Goal: Task Accomplishment & Management: Manage account settings

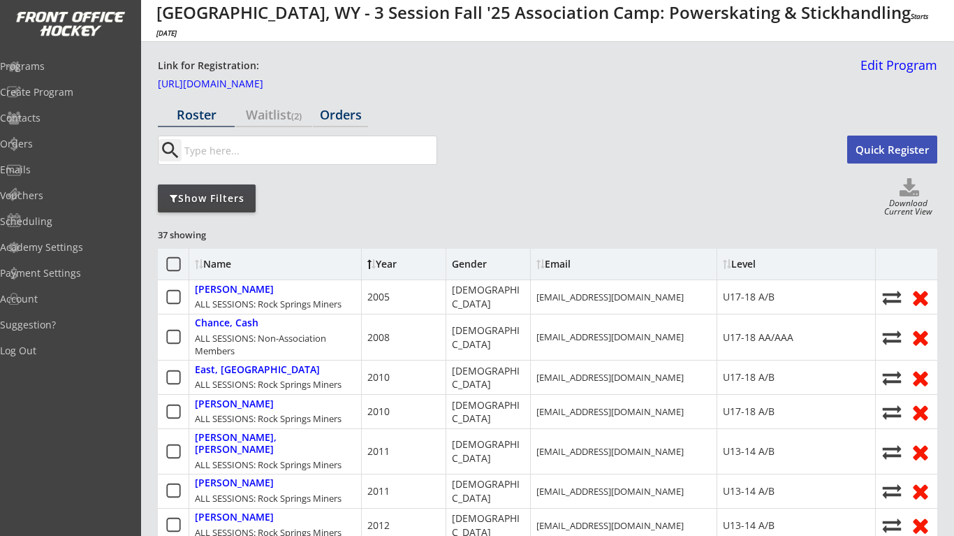
click at [354, 125] on div "Orders" at bounding box center [340, 115] width 55 height 24
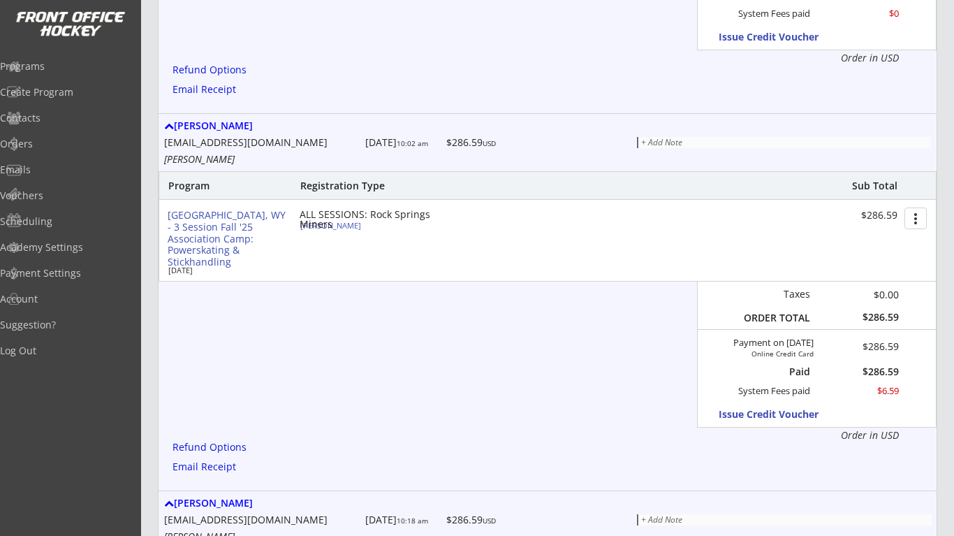
scroll to position [576, 0]
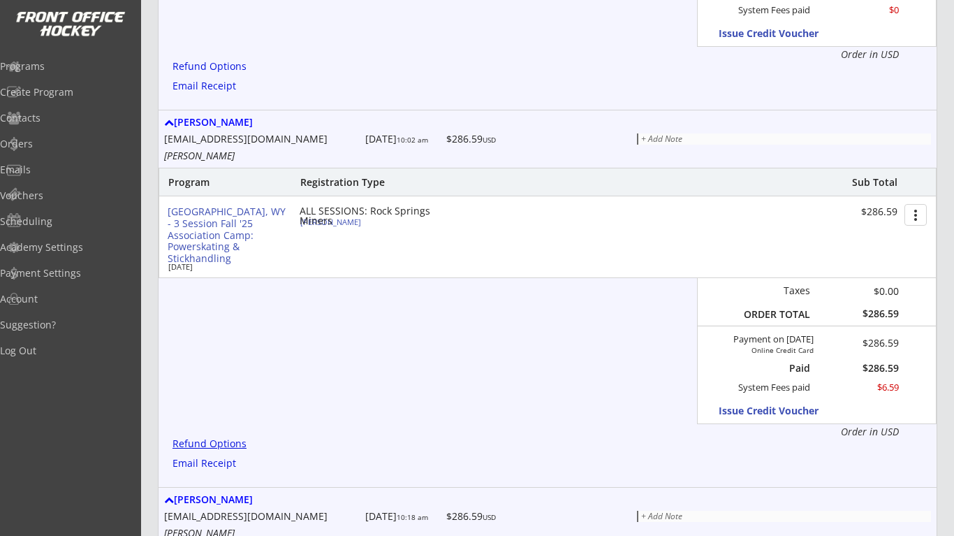
click at [226, 439] on div "Refund Options" at bounding box center [212, 444] width 79 height 10
type textarea "Hello [PERSON_NAME], We are emailing you to inform that a Refund has been issue…"
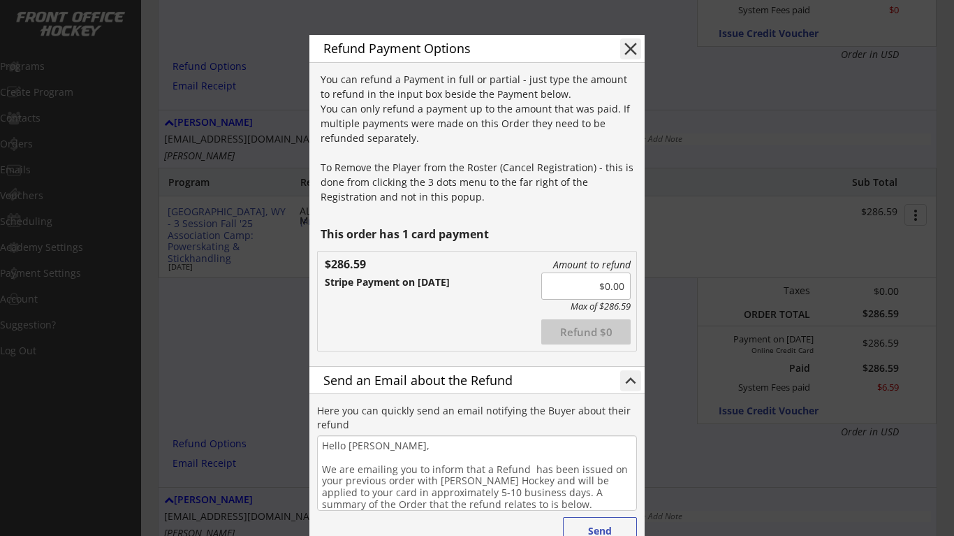
click at [606, 285] on input "input" at bounding box center [585, 285] width 89 height 27
type input "$286.59"
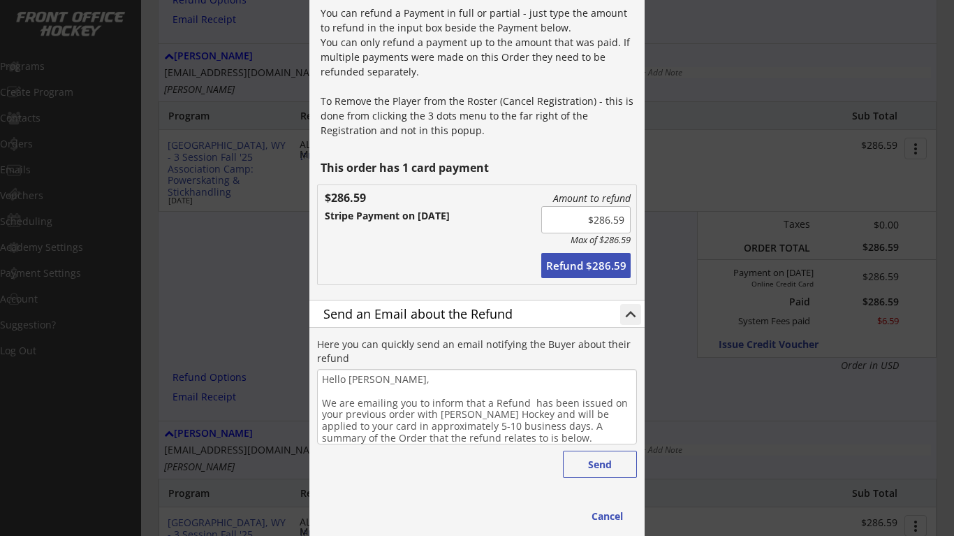
scroll to position [643, 0]
click at [585, 466] on button "Send" at bounding box center [600, 463] width 74 height 27
click at [590, 274] on button "Refund $286.59" at bounding box center [585, 264] width 89 height 25
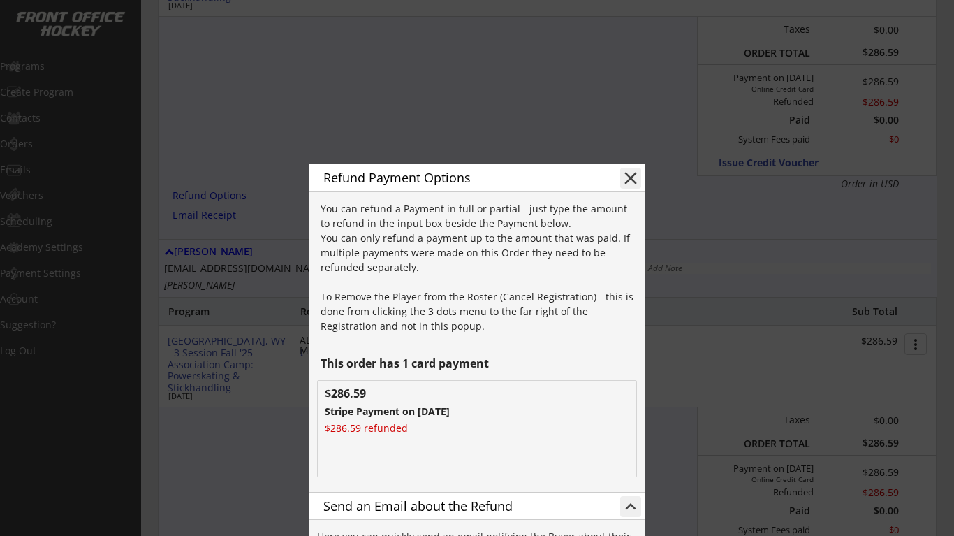
scroll to position [402, 0]
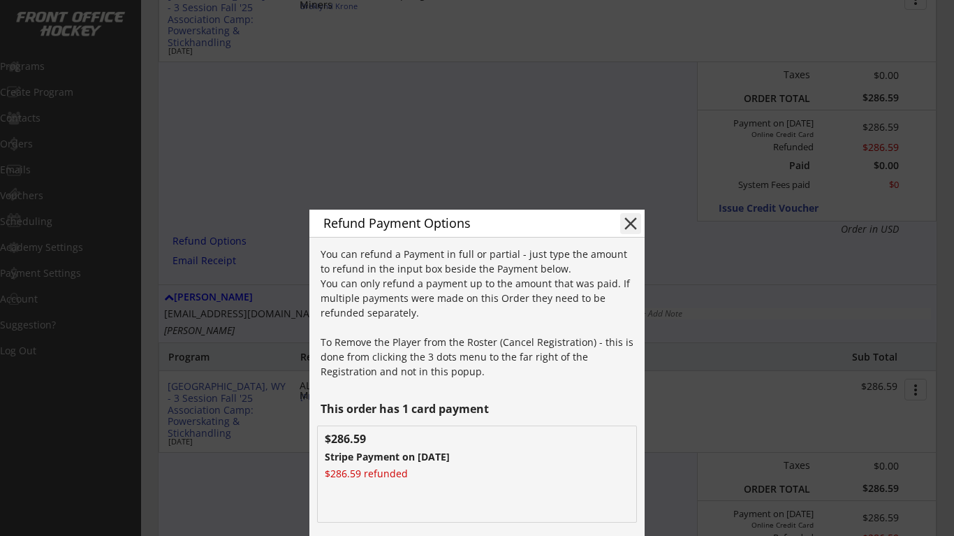
click at [632, 220] on button "close" at bounding box center [630, 223] width 21 height 21
type textarea "Hello , We are emailing you to inform that a Refund has been issued on your pre…"
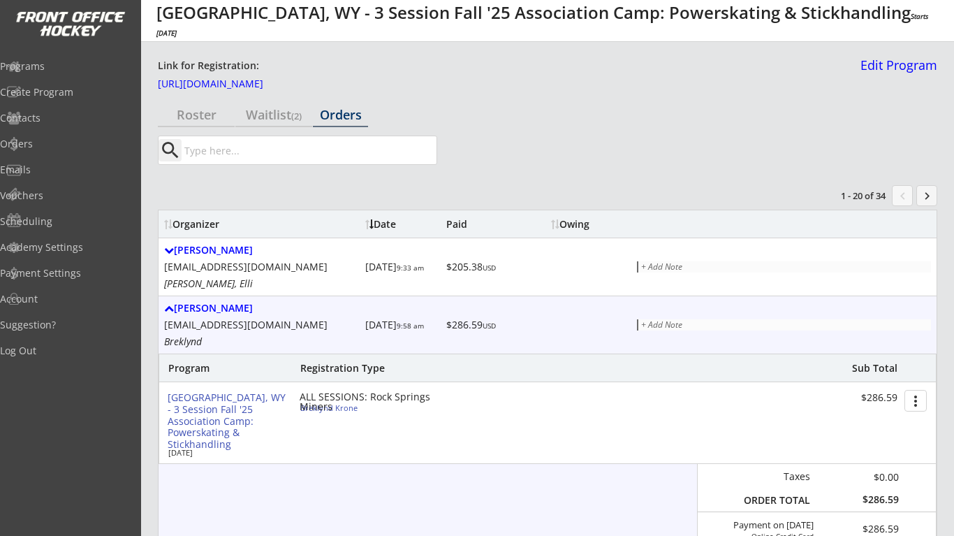
scroll to position [0, 0]
click at [204, 117] on div "Roster" at bounding box center [196, 114] width 77 height 13
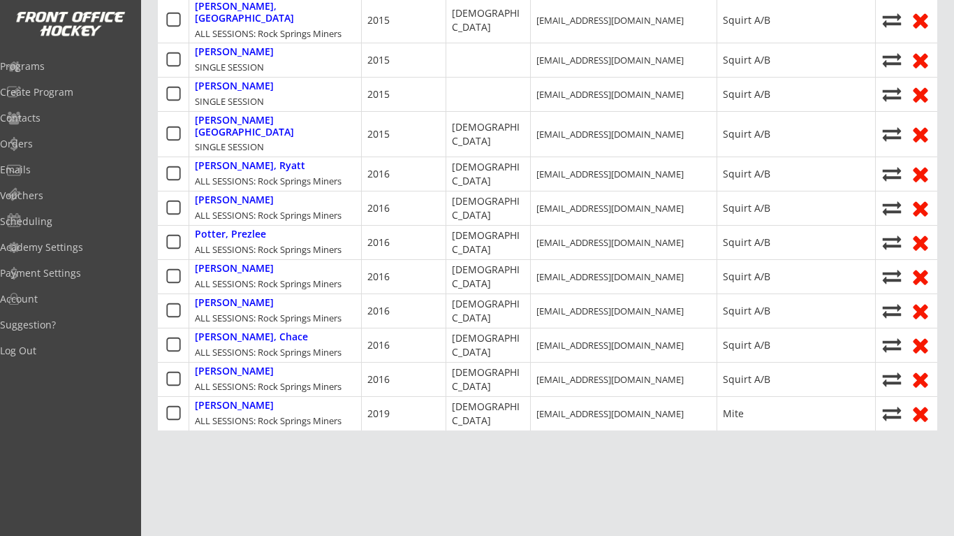
scroll to position [1199, 0]
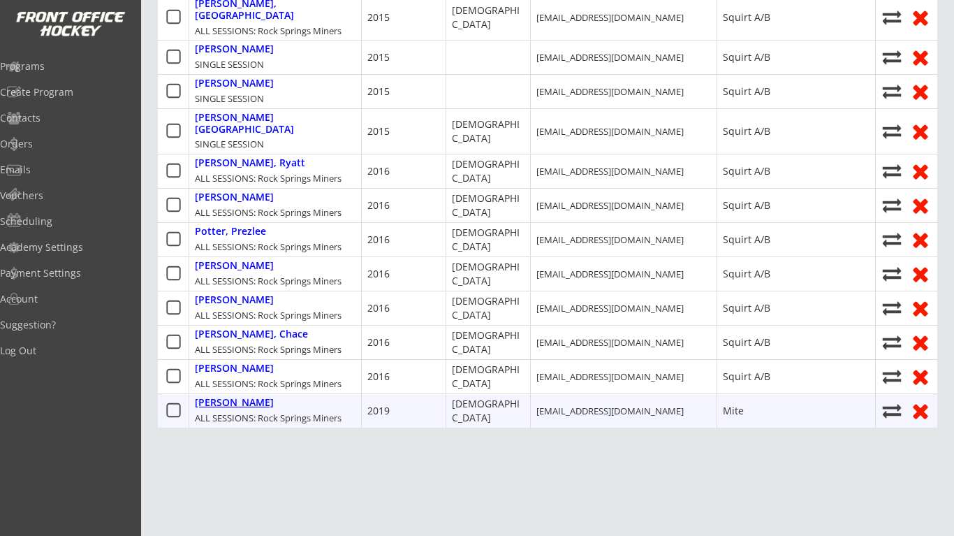
click at [256, 397] on div "[PERSON_NAME]" at bounding box center [234, 403] width 79 height 12
type input "Enslee"
type input "[PERSON_NAME]"
type input "[DEMOGRAPHIC_DATA]"
type input "[STREET_ADDRESS]"
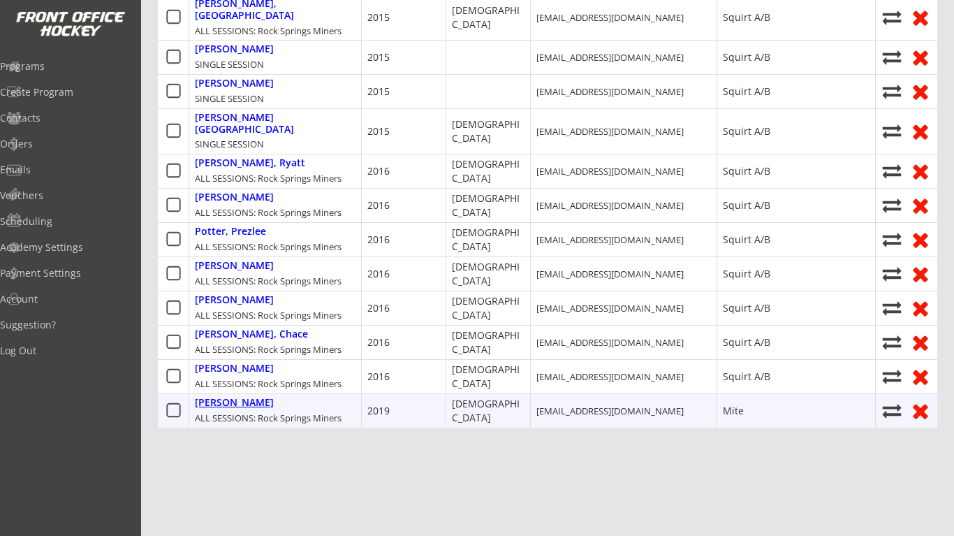
select select ""Mite""
type input "None"
type input "[PERSON_NAME]"
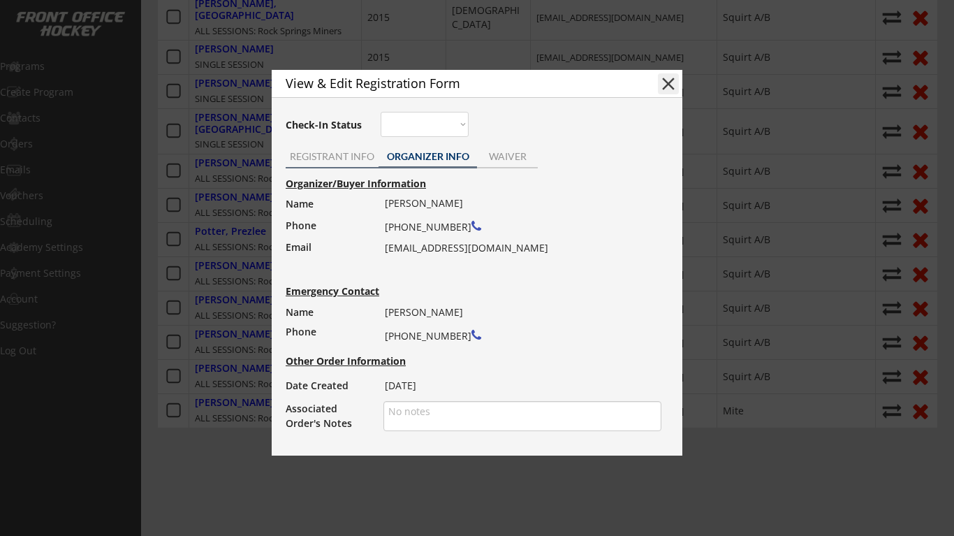
click at [345, 164] on div "REGISTRANT INFO" at bounding box center [332, 157] width 93 height 21
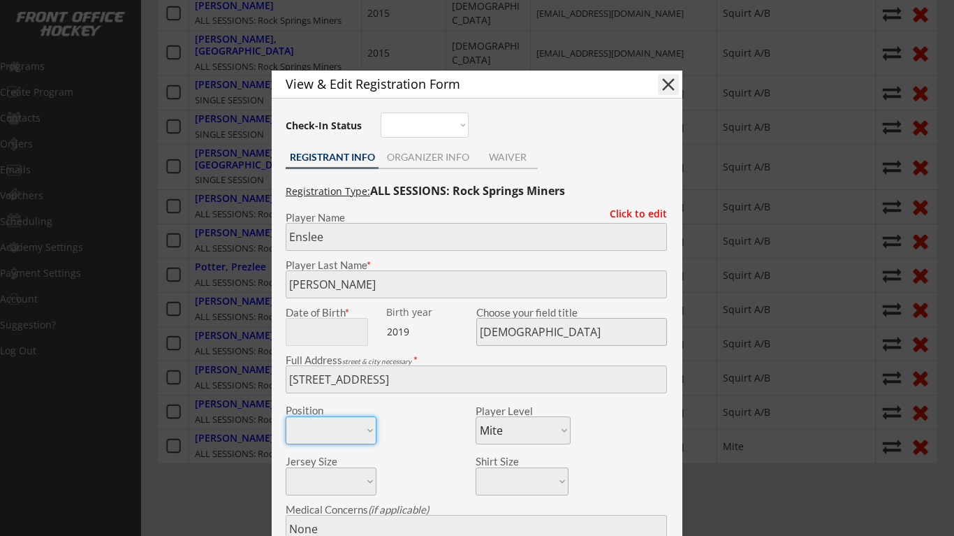
scroll to position [1159, 0]
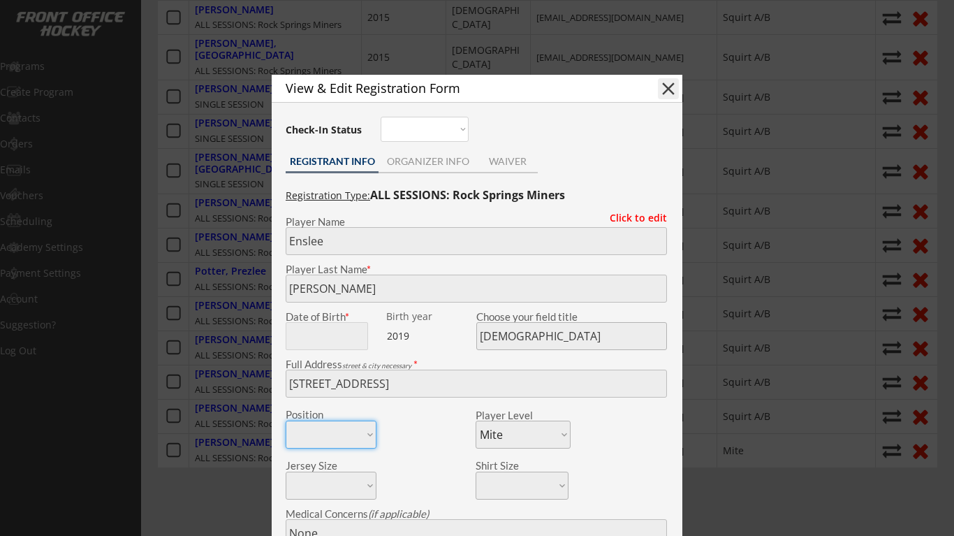
click at [669, 92] on button "close" at bounding box center [668, 88] width 21 height 21
select select ""PLACEHOLDER_1427118222253""
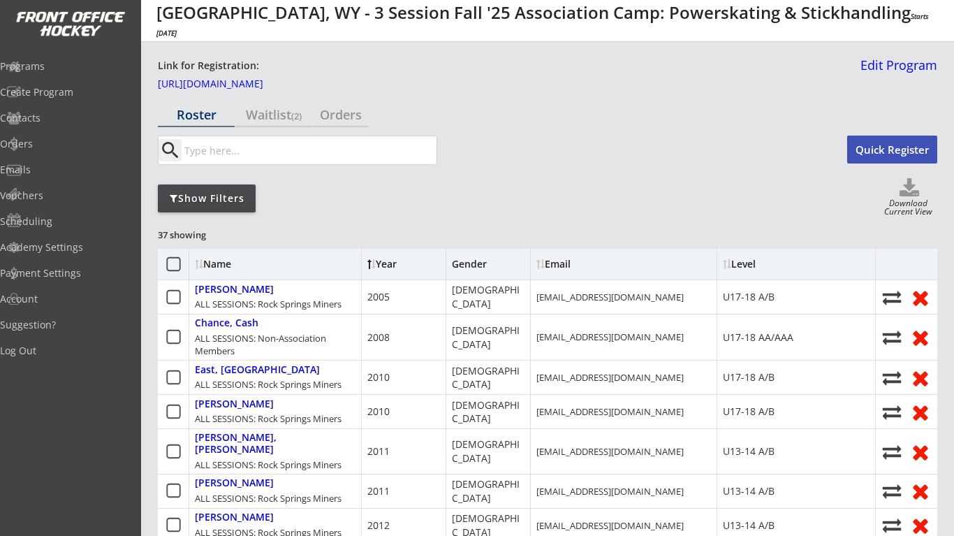
scroll to position [0, 0]
click at [289, 115] on div "Waitlist (2)" at bounding box center [273, 114] width 77 height 13
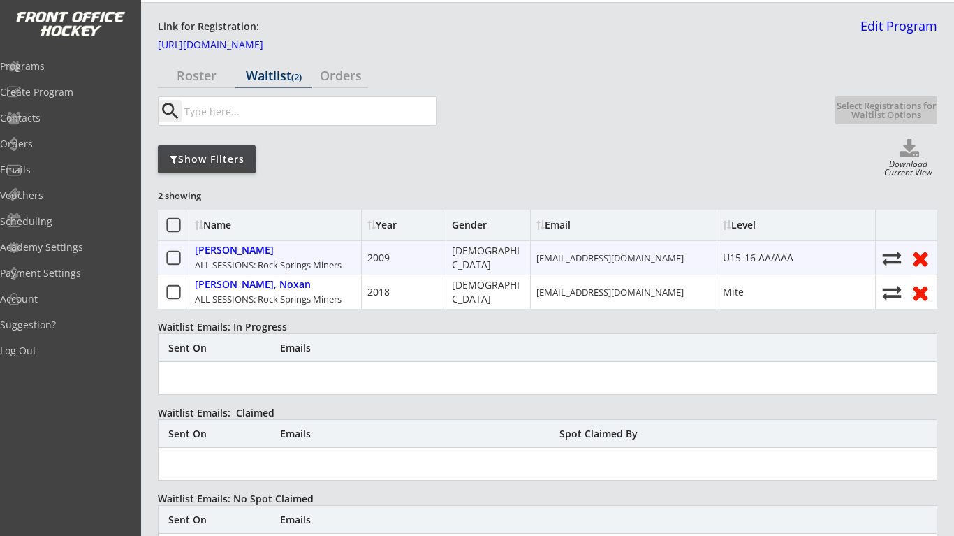
scroll to position [40, 0]
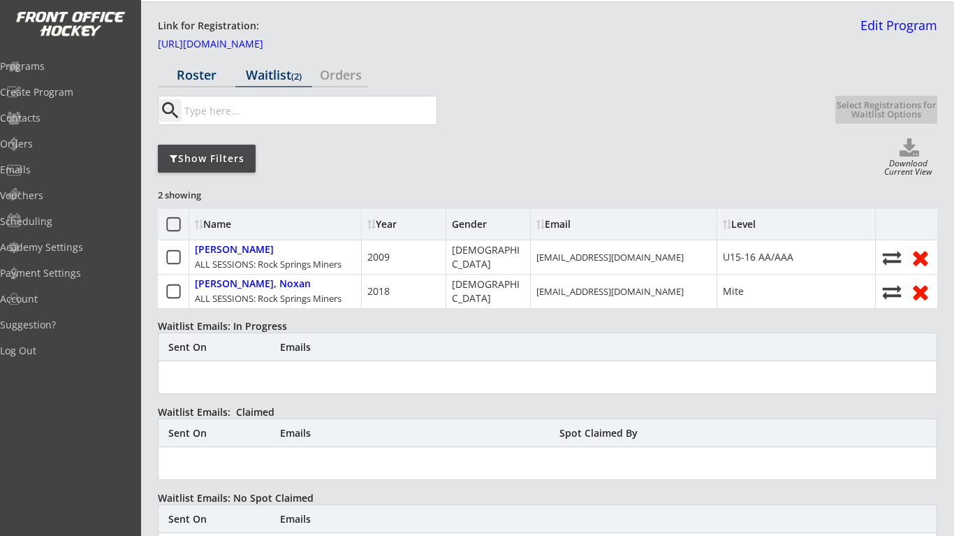
click at [187, 68] on div "Roster" at bounding box center [196, 74] width 77 height 13
